Goal: Information Seeking & Learning: Learn about a topic

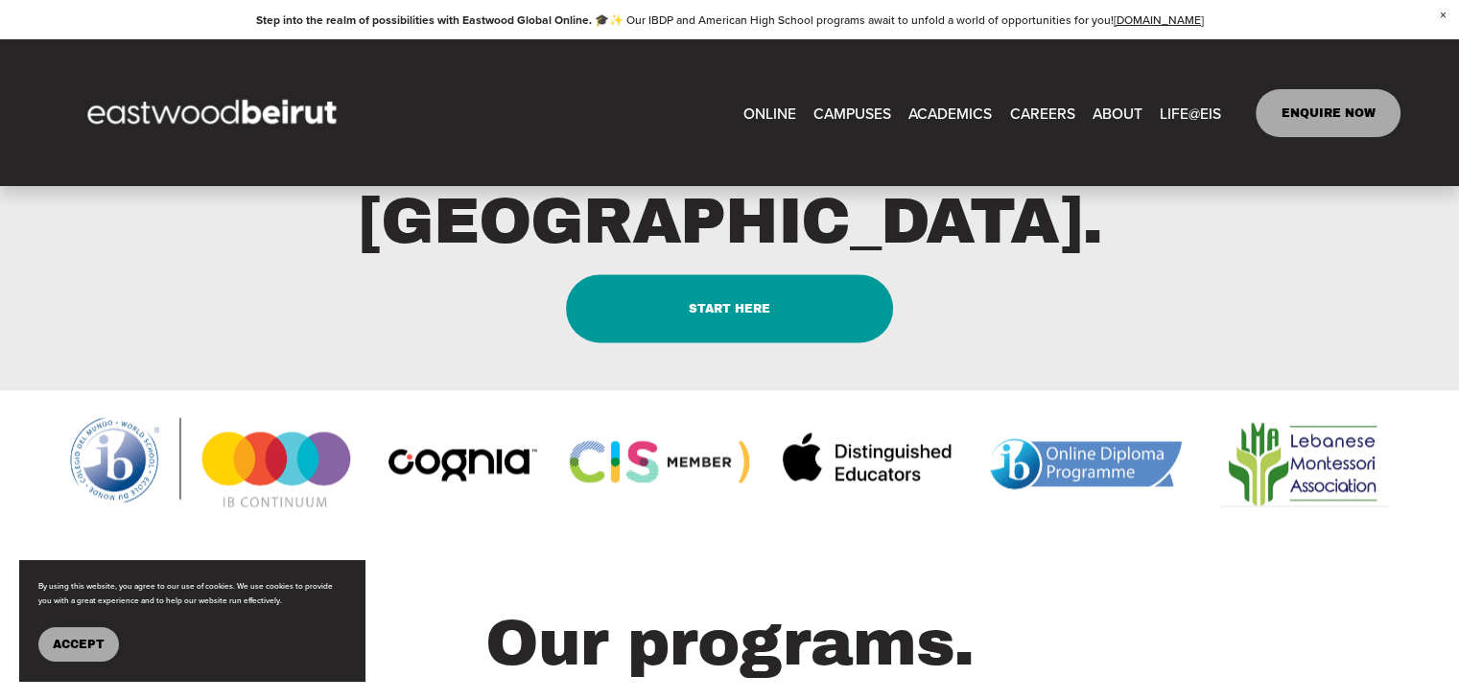
scroll to position [2398, 0]
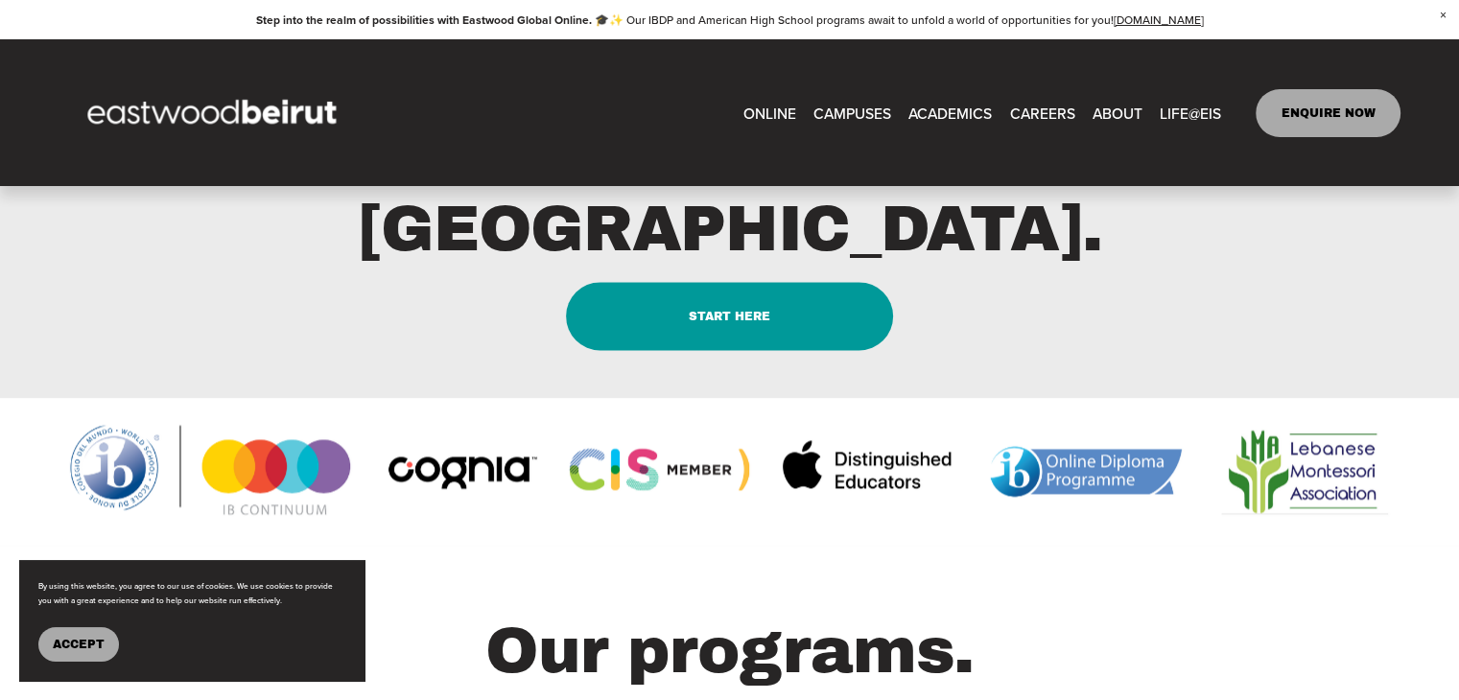
type input "*****"
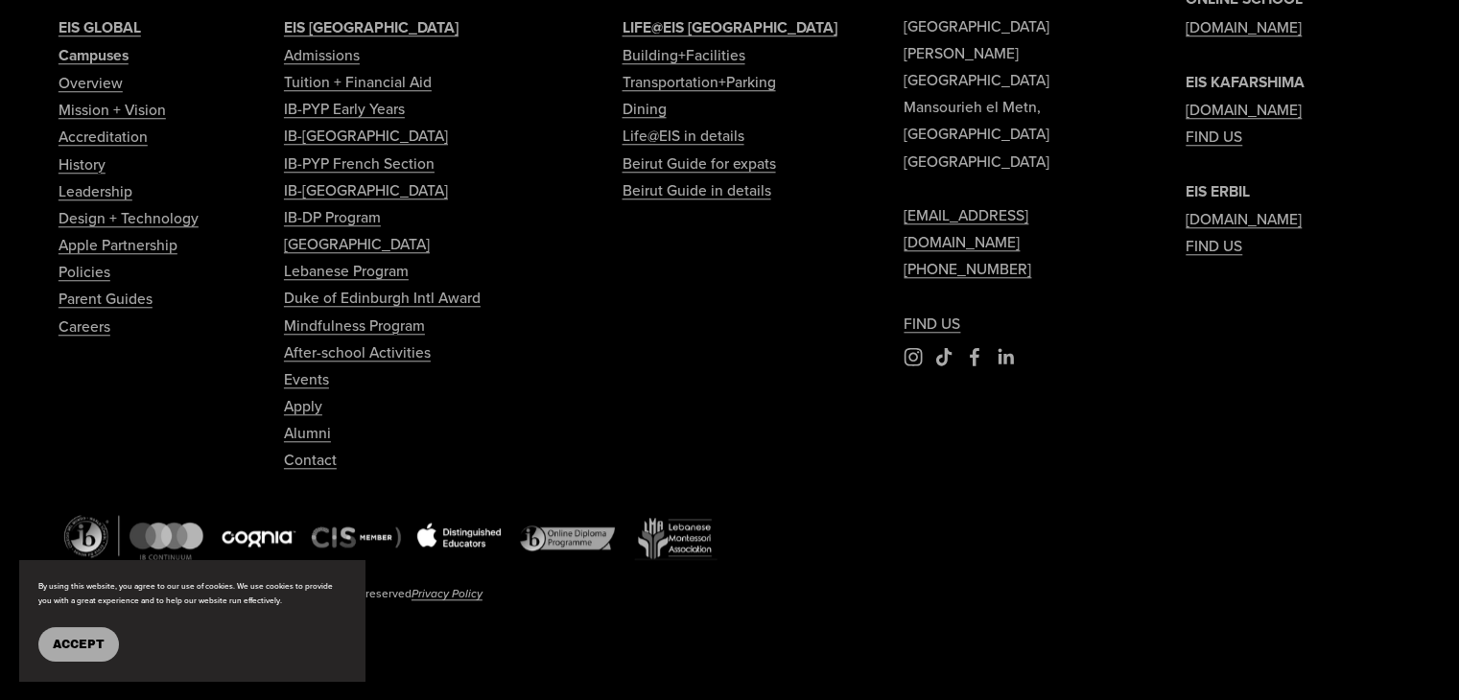
scroll to position [9077, 0]
